Goal: Navigation & Orientation: Find specific page/section

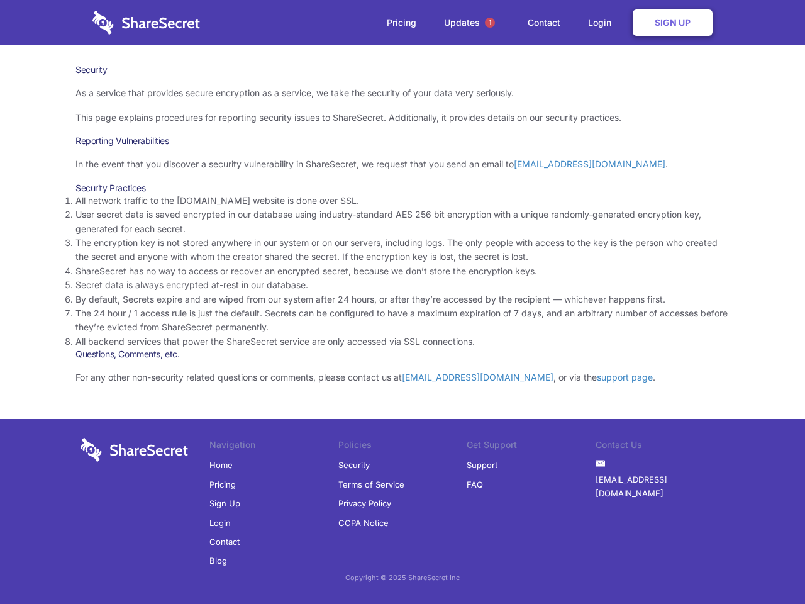
click at [403, 302] on li "By default, Secrets expire and are wiped from our system after 24 hours, or aft…" at bounding box center [403, 300] width 654 height 14
click at [490, 23] on span "1" at bounding box center [490, 23] width 10 height 10
